Goal: Task Accomplishment & Management: Use online tool/utility

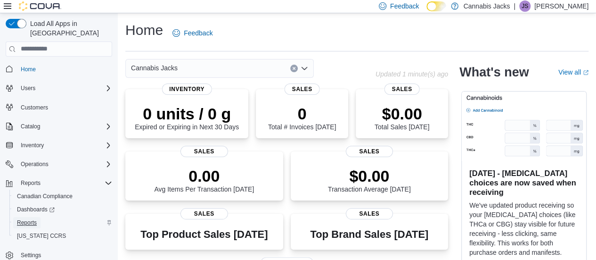
click at [23, 219] on span "Reports" at bounding box center [27, 223] width 20 height 8
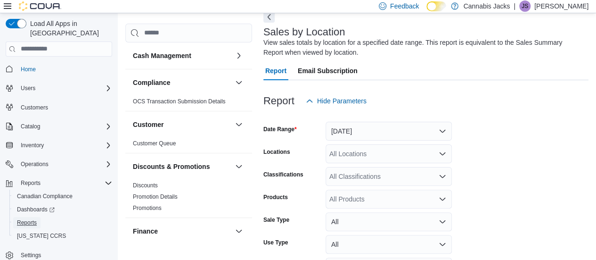
scroll to position [109, 0]
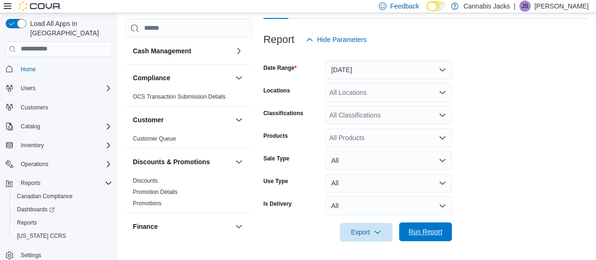
click at [429, 230] on span "Run Report" at bounding box center [426, 231] width 34 height 9
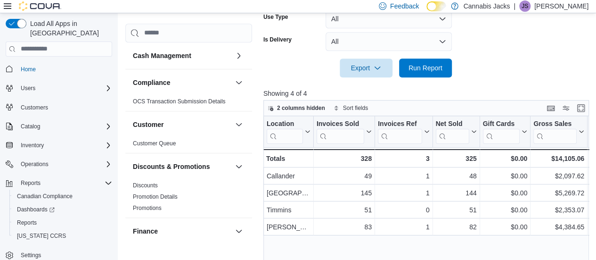
scroll to position [279, 0]
